Goal: Transaction & Acquisition: Purchase product/service

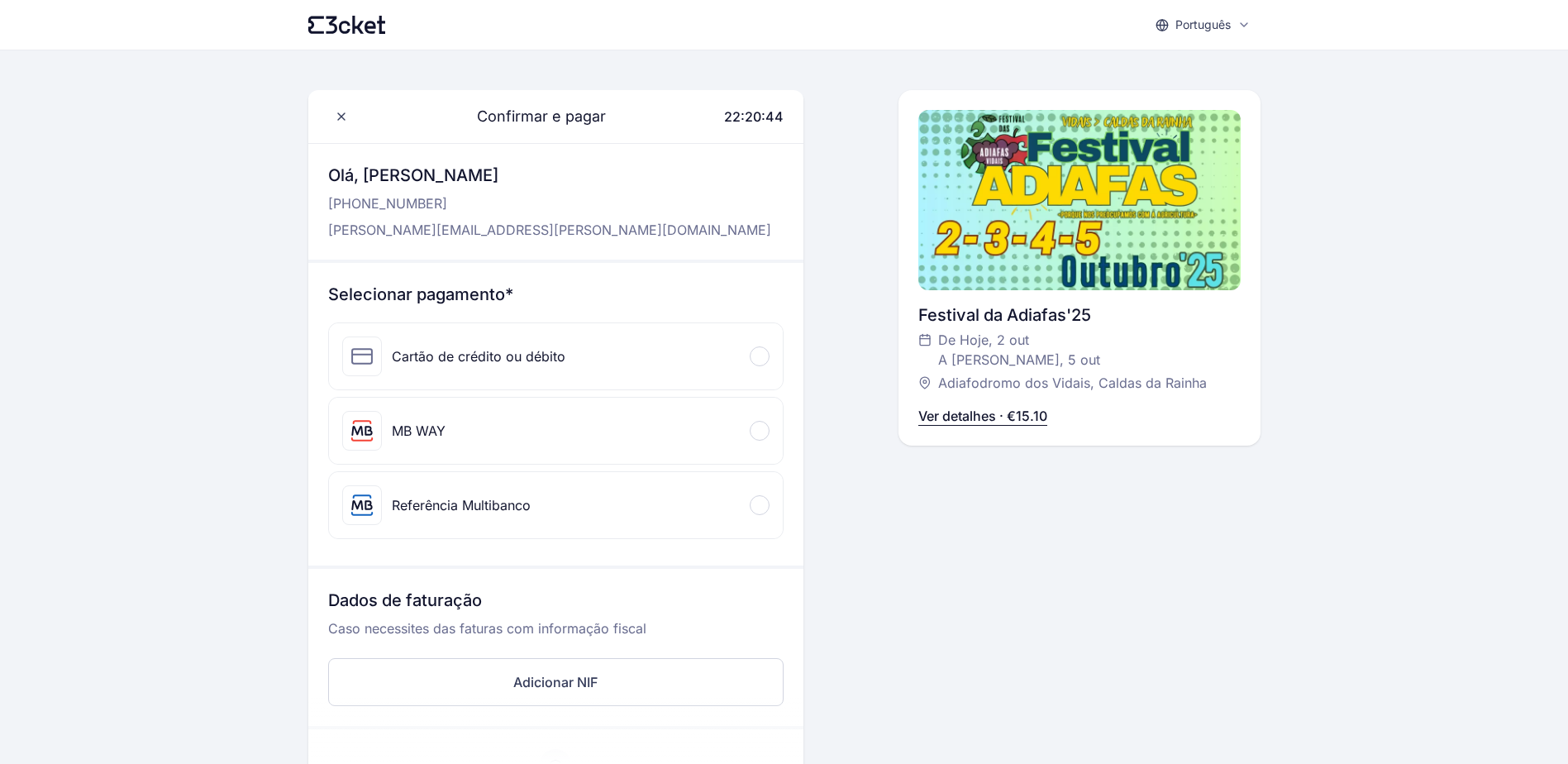
click at [471, 429] on div "MB WAY" at bounding box center [555, 430] width 454 height 66
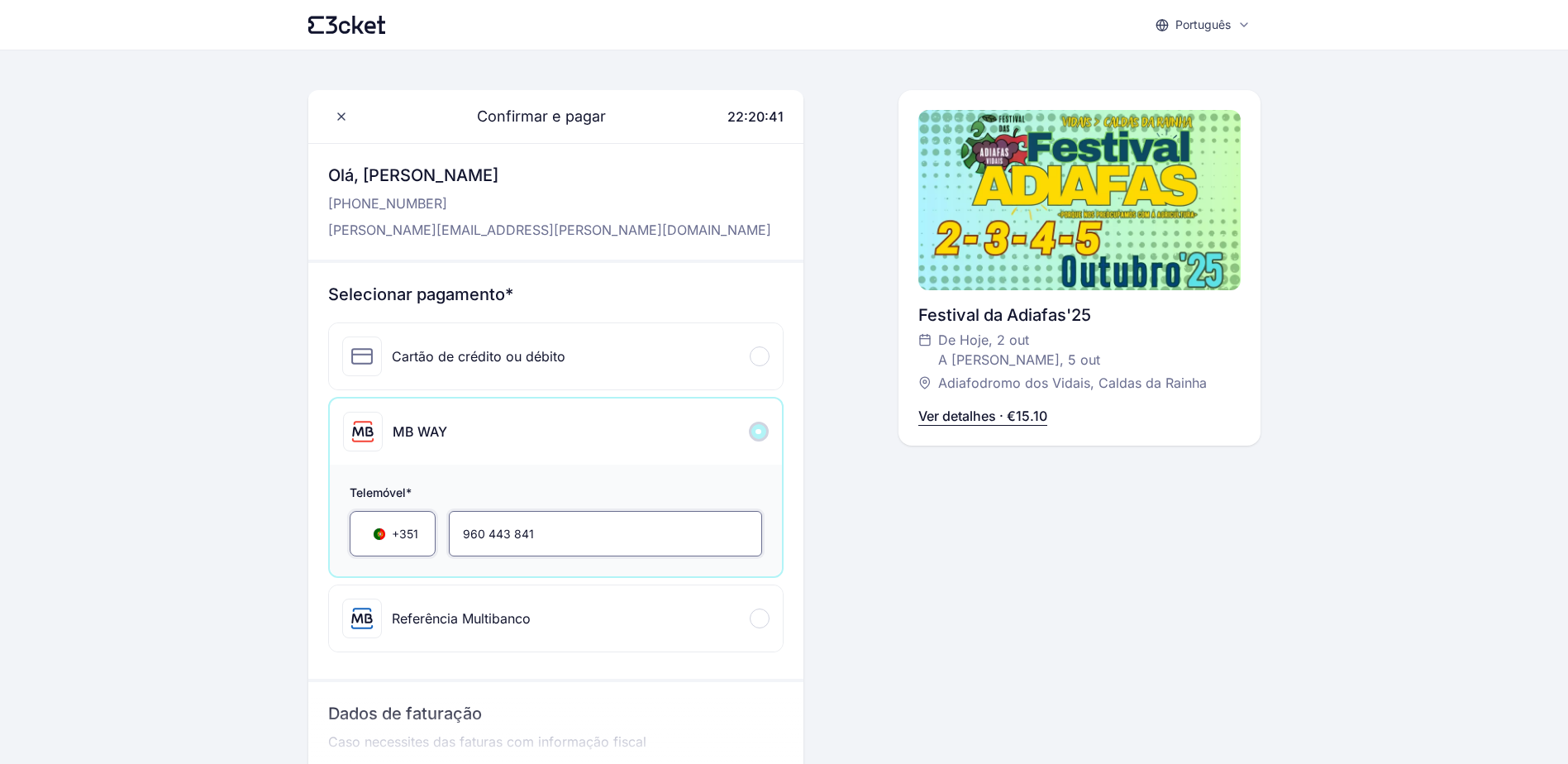
drag, startPoint x: 539, startPoint y: 536, endPoint x: 431, endPoint y: 522, distance: 108.9
click at [431, 522] on div "+351 ▼ 960 443 841" at bounding box center [555, 533] width 413 height 45
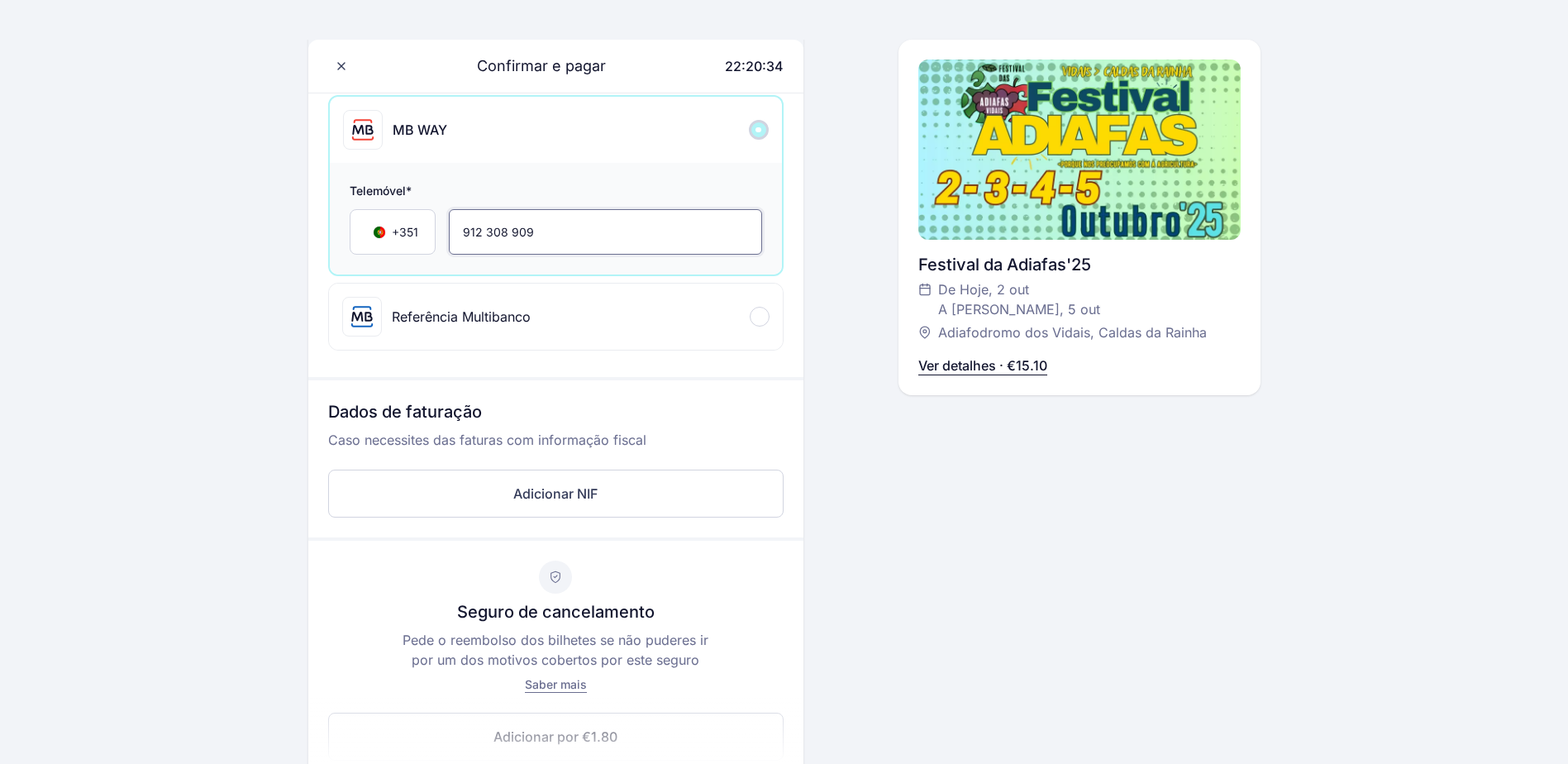
scroll to position [331, 0]
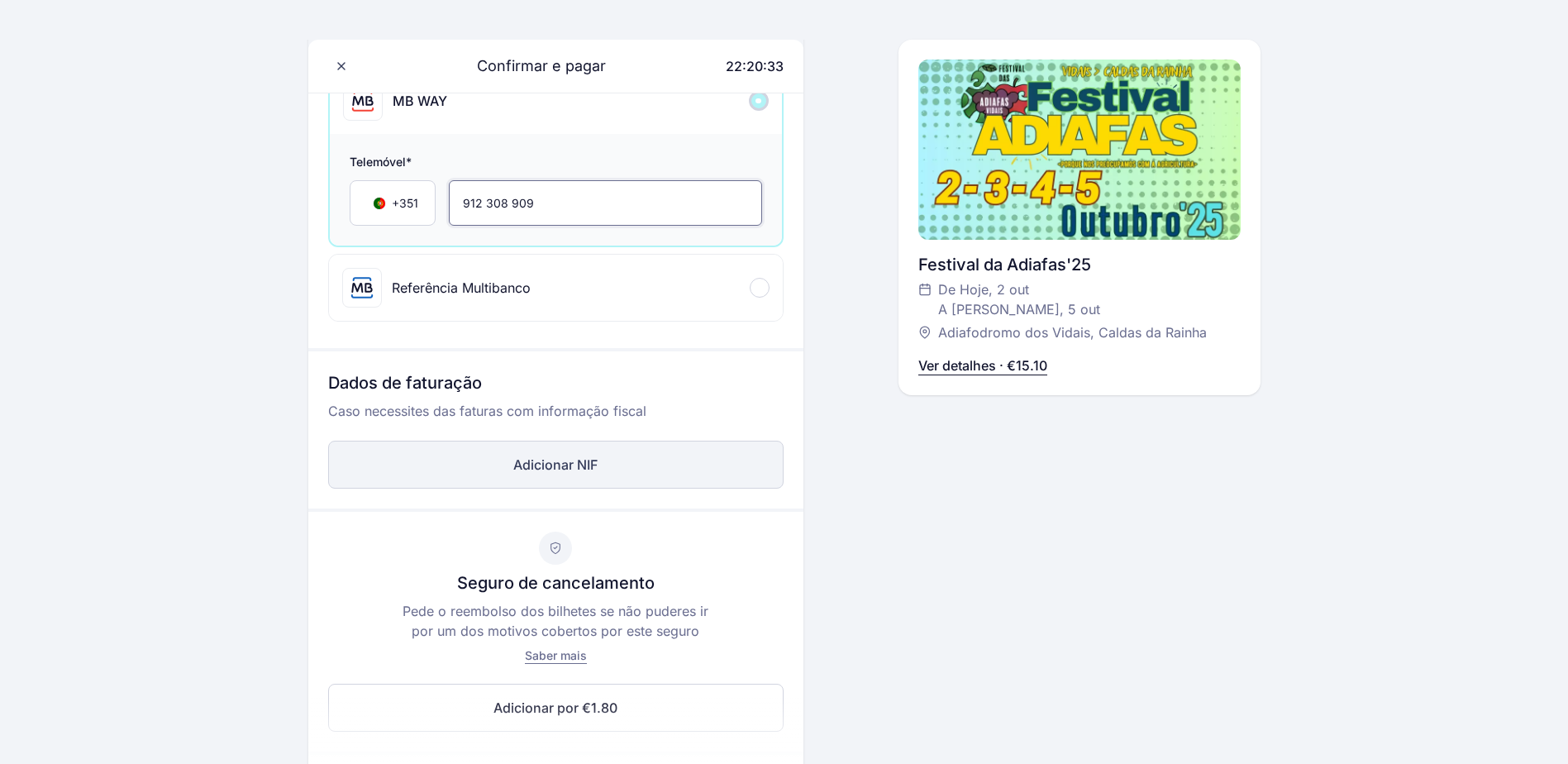
type input "912 308 909"
click at [586, 470] on button "Adicionar NIF" at bounding box center [555, 465] width 455 height 48
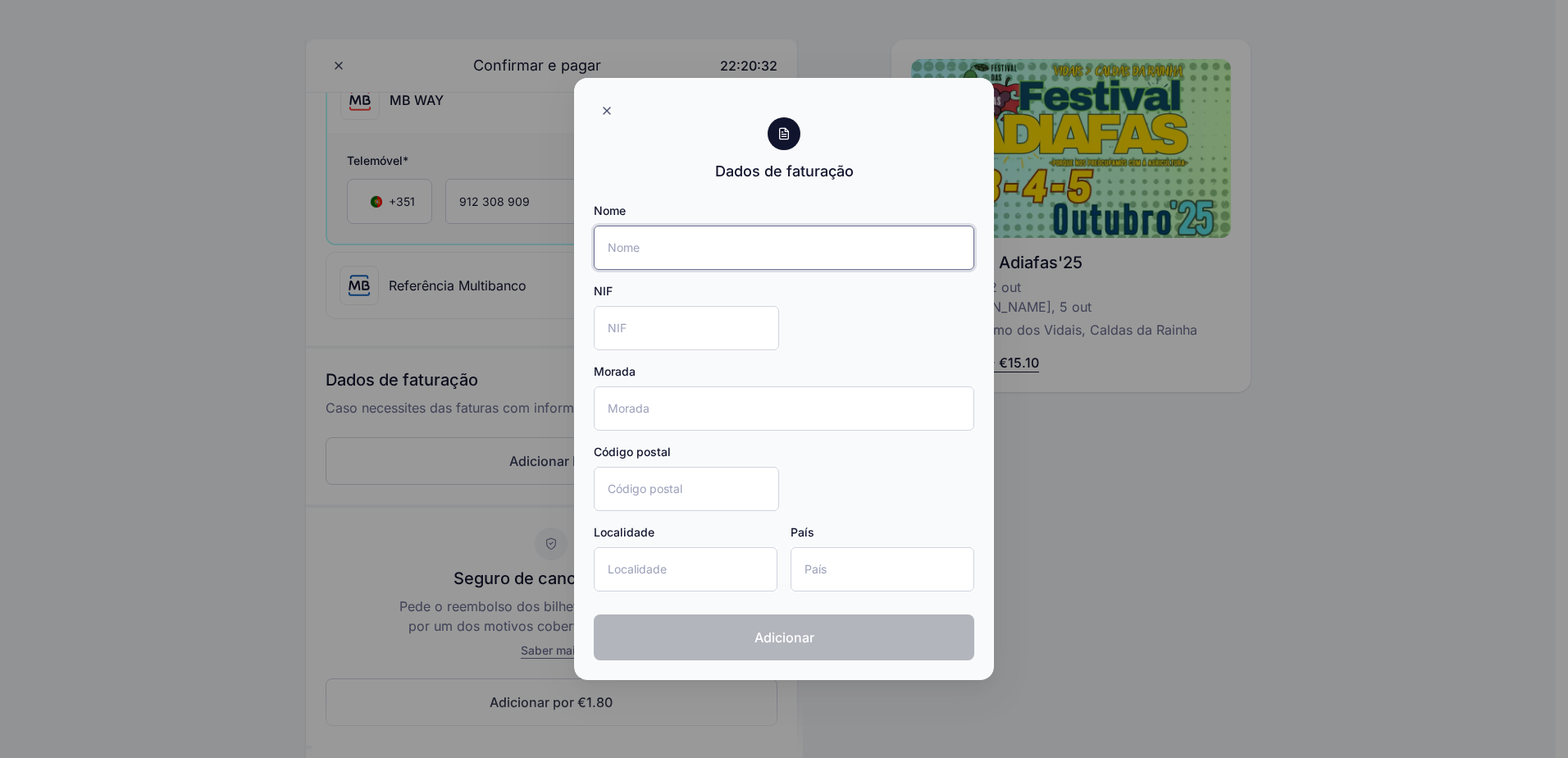
click at [648, 267] on input "Nome" at bounding box center [783, 248] width 381 height 44
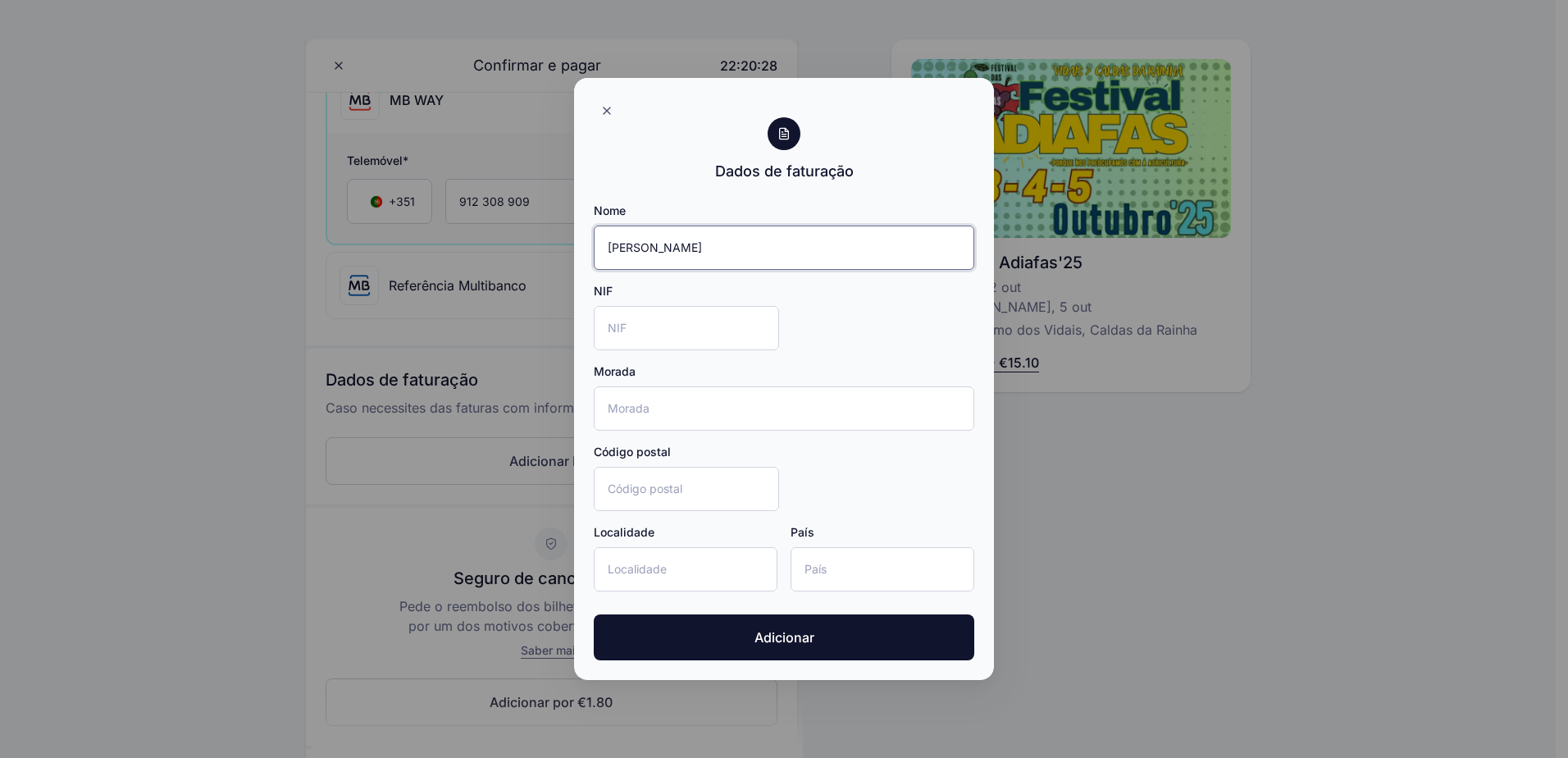
type input "Nelson Anastacio"
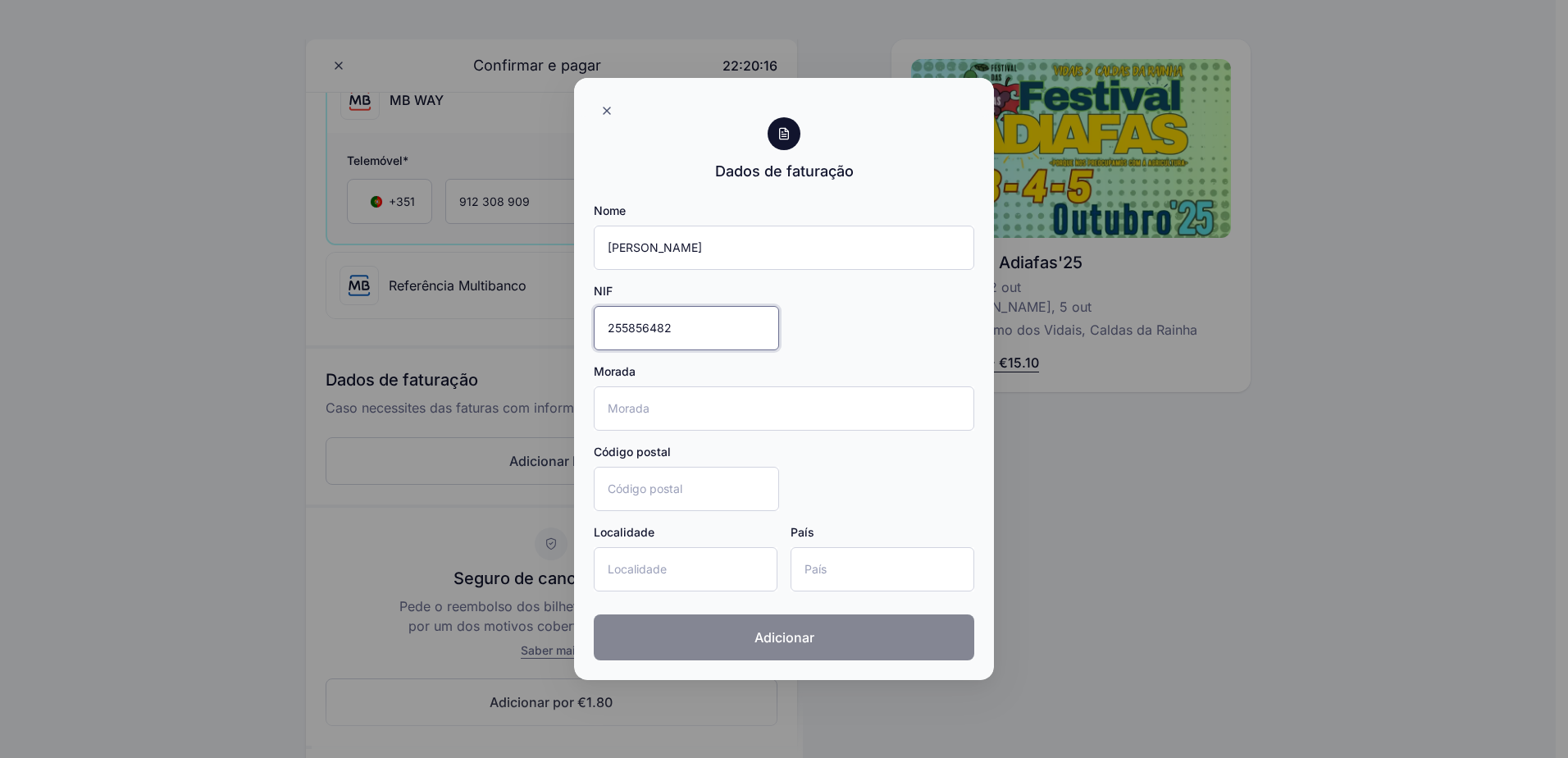
type input "255856482"
click at [782, 634] on span "Adicionar" at bounding box center [784, 637] width 60 height 20
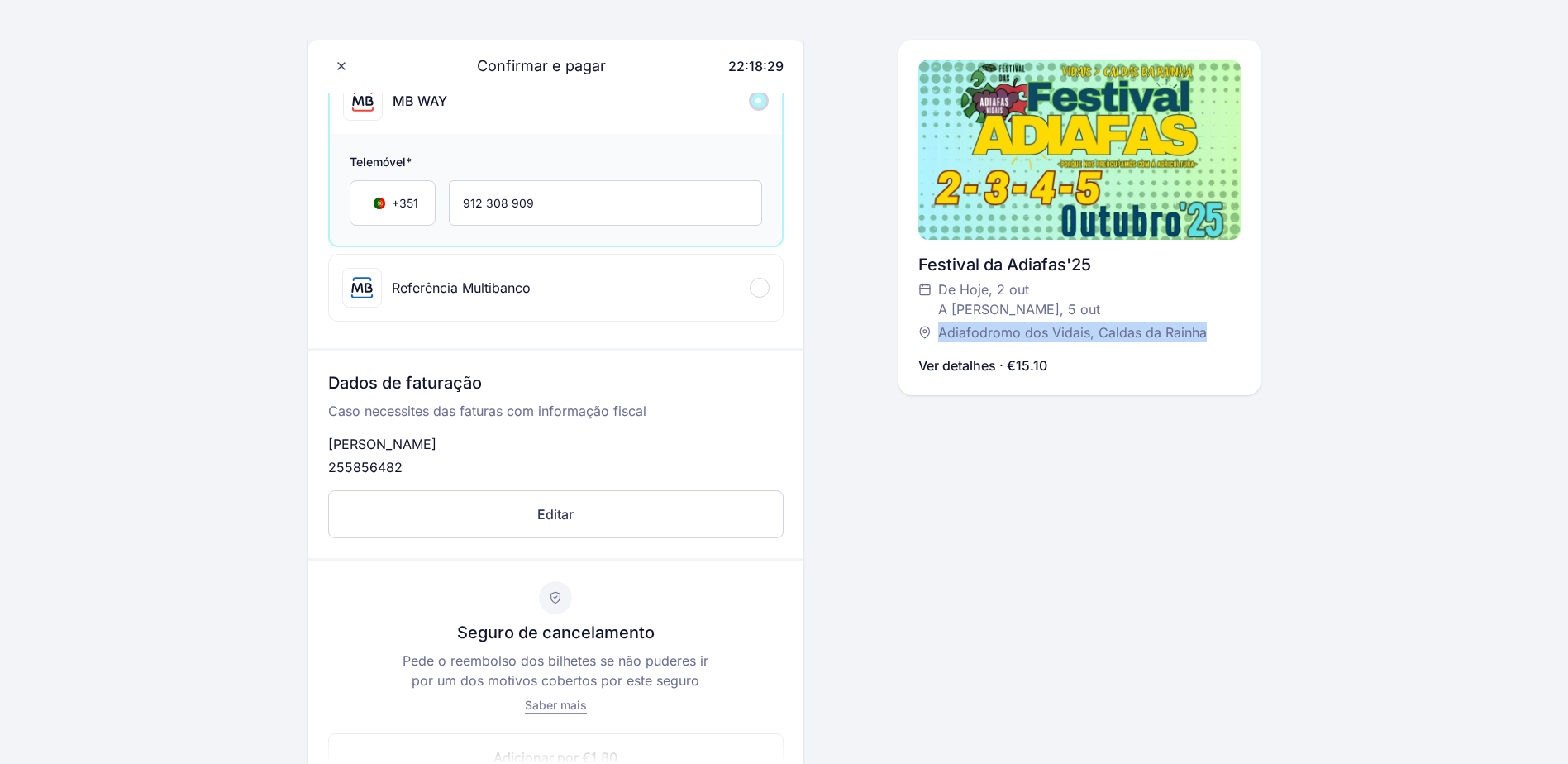
drag, startPoint x: 1201, startPoint y: 331, endPoint x: 937, endPoint y: 330, distance: 264.0
click at [937, 330] on div "Adiafodromo dos Vidais, Caldas da Rainha" at bounding box center [1072, 332] width 306 height 20
copy span "Adiafodromo dos Vidais, Caldas da Rainha"
drag, startPoint x: 918, startPoint y: 266, endPoint x: 1066, endPoint y: 266, distance: 148.0
click at [1066, 266] on div "Festival da Adiafas'25" at bounding box center [1079, 264] width 322 height 23
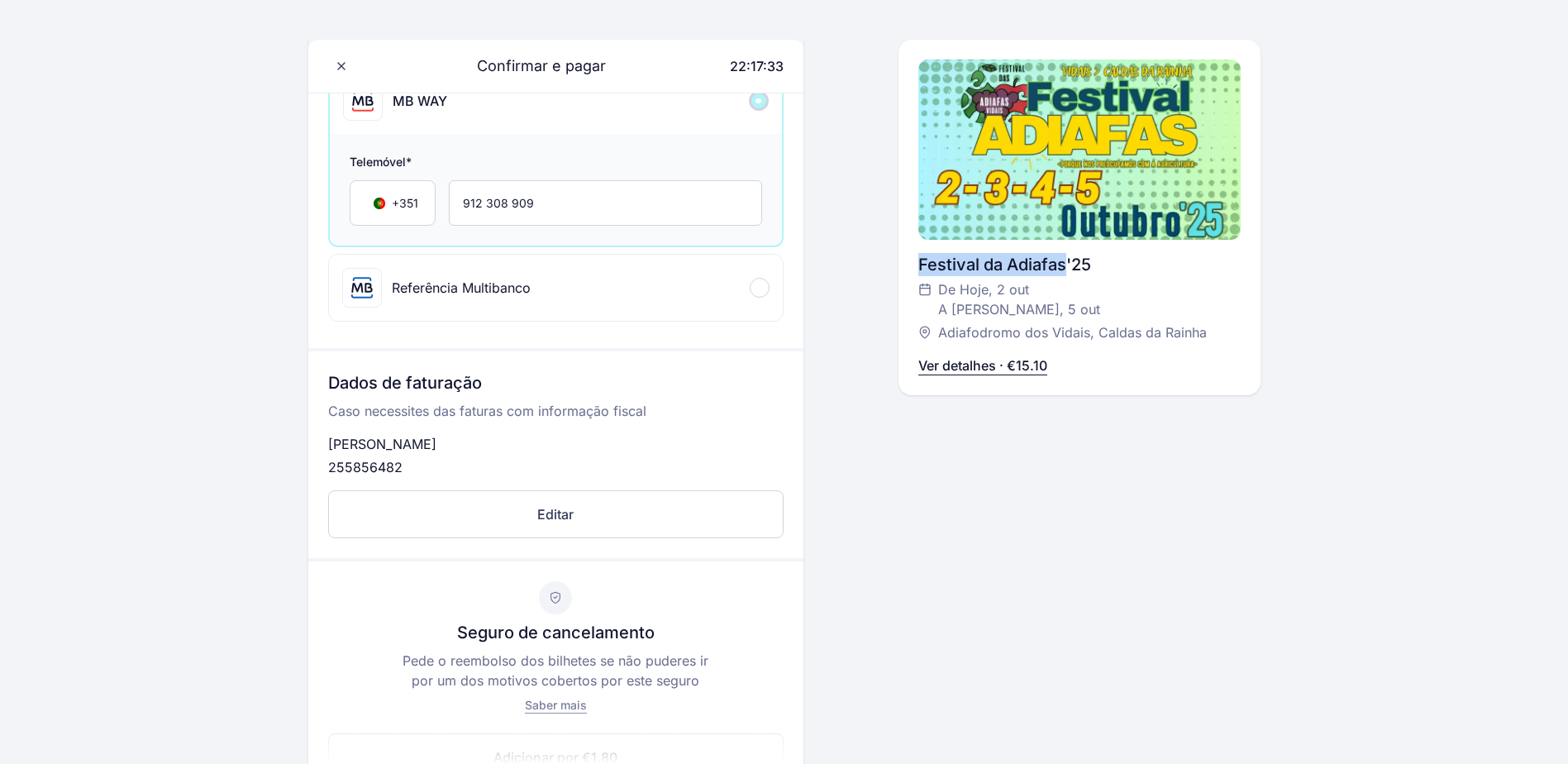
copy div "Festival da Adiafas"
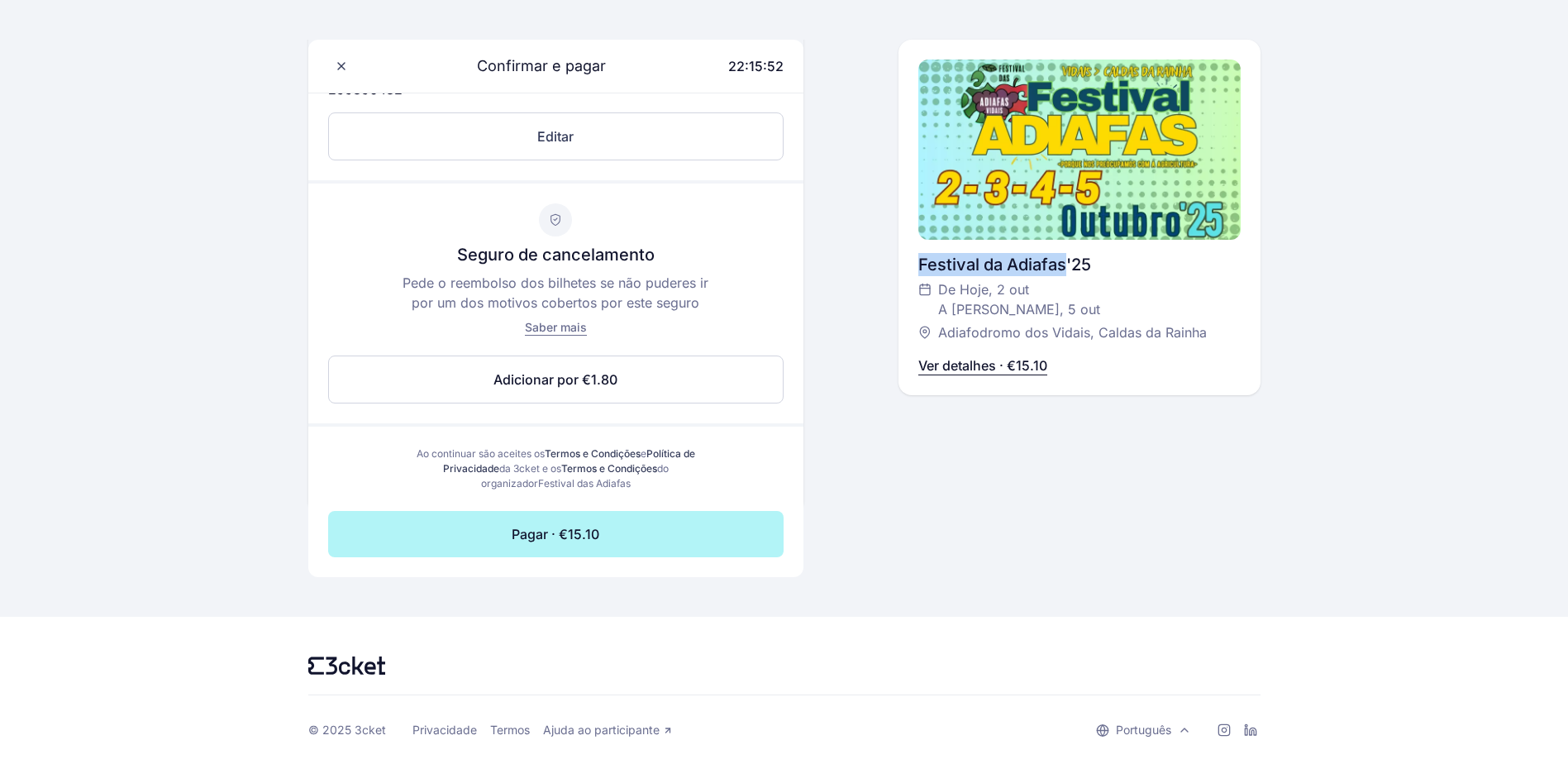
scroll to position [709, 0]
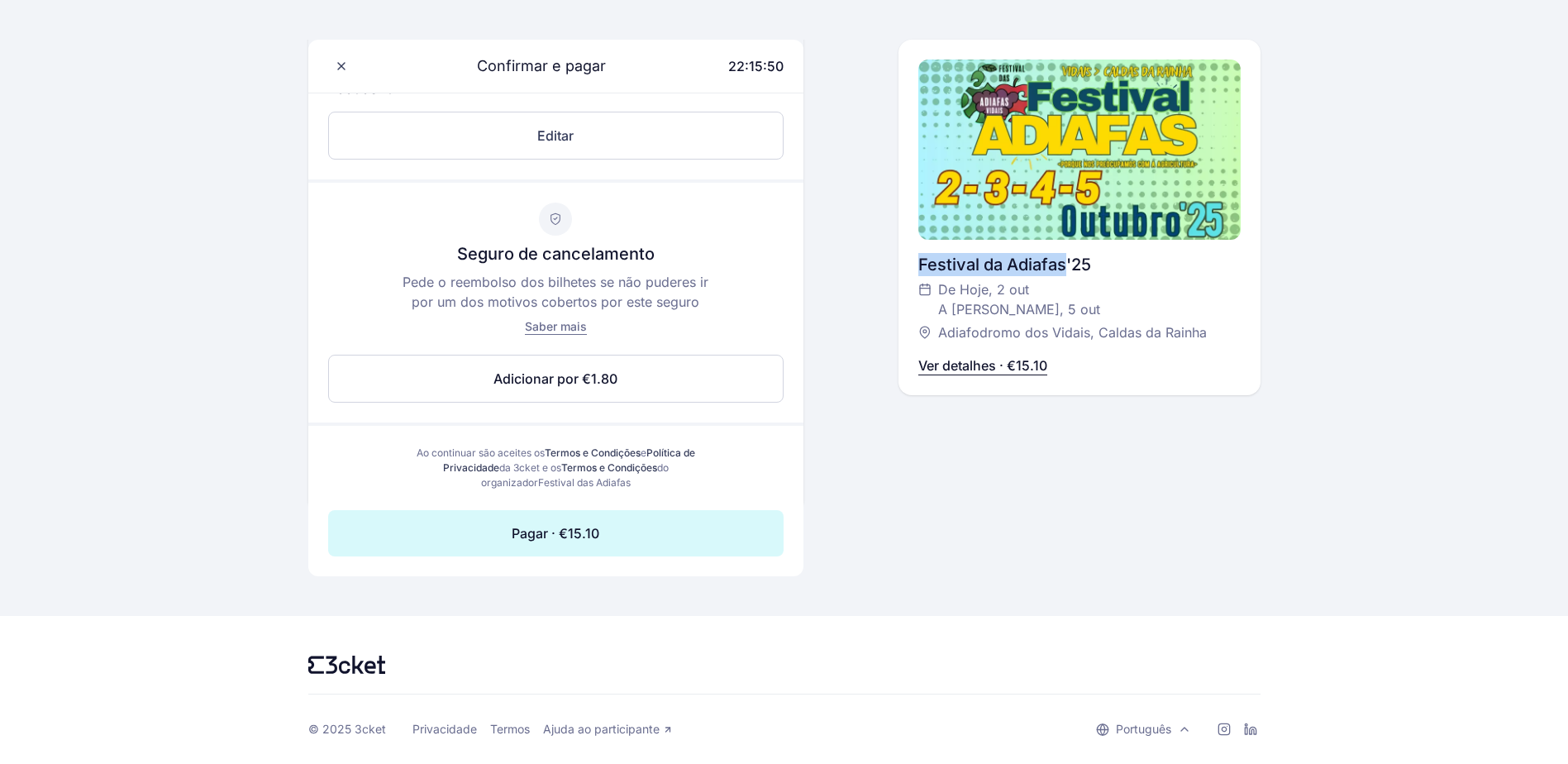
click at [618, 528] on button "Pagar · €15.10" at bounding box center [555, 533] width 455 height 46
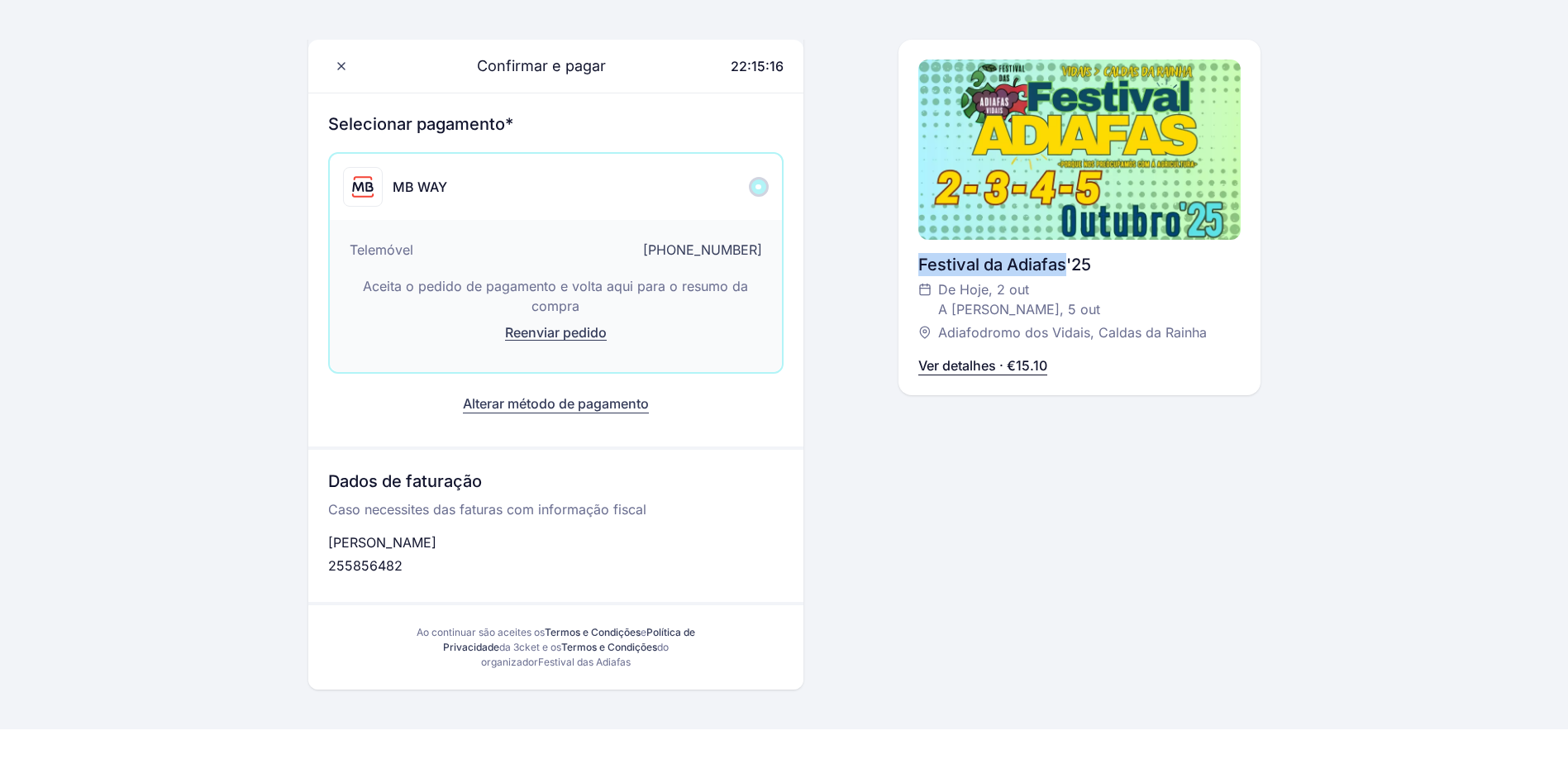
scroll to position [0, 0]
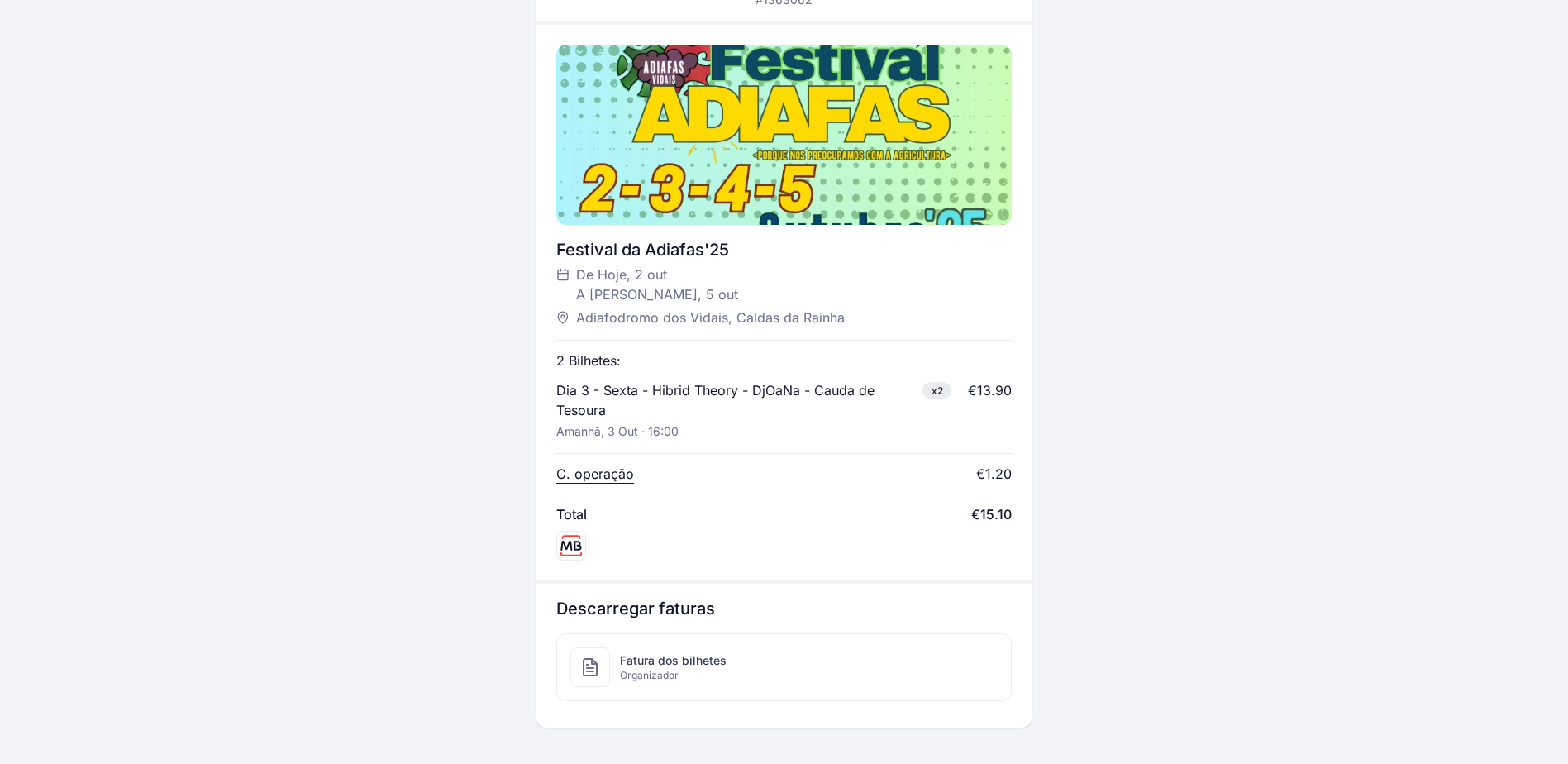
scroll to position [496, 0]
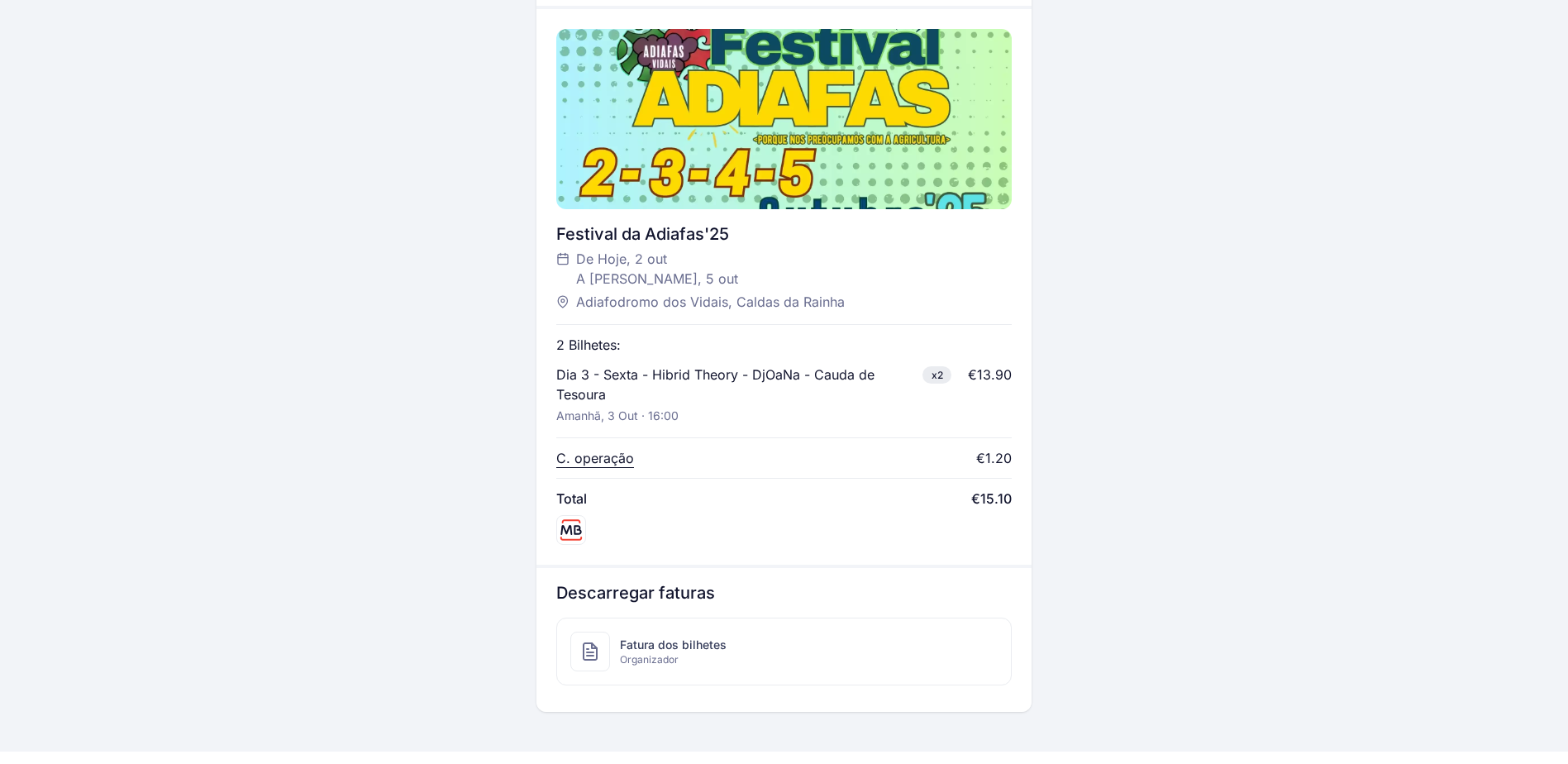
click at [672, 637] on span "Fatura dos bilhetes" at bounding box center [673, 644] width 107 height 16
